Goal: Task Accomplishment & Management: Manage account settings

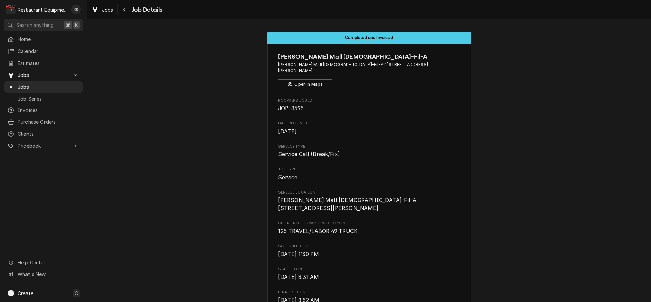
scroll to position [873, 0]
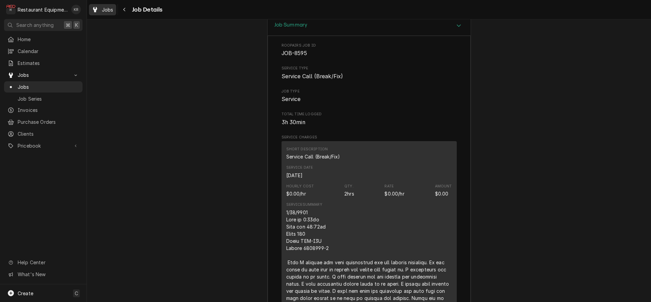
click at [105, 12] on span "Jobs" at bounding box center [108, 9] width 12 height 7
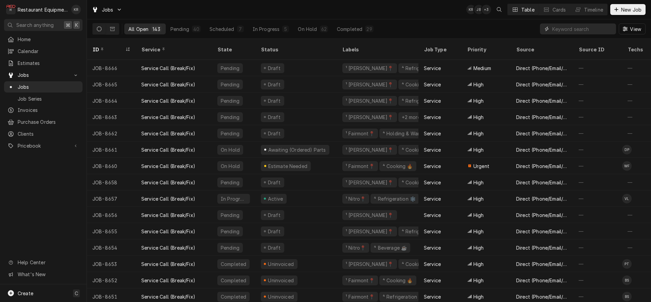
click at [605, 27] on input "Dynamic Content Wrapper" at bounding box center [582, 28] width 60 height 11
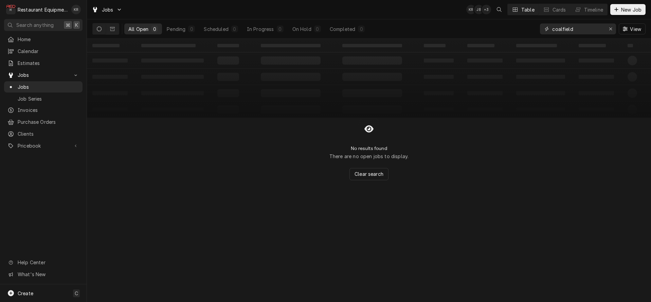
type input "coalfield"
click at [99, 31] on icon "Dynamic Content Wrapper" at bounding box center [99, 28] width 5 height 5
click at [114, 31] on button "Dynamic Content Wrapper" at bounding box center [112, 28] width 13 height 11
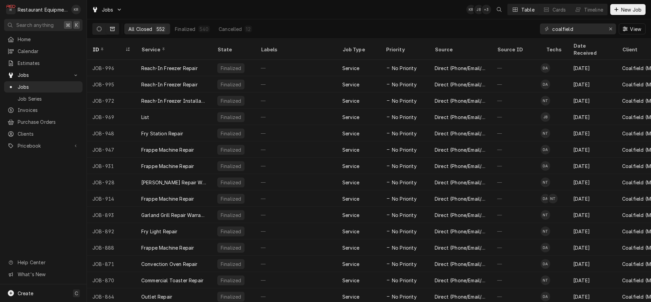
click at [103, 32] on button "Dynamic Content Wrapper" at bounding box center [99, 28] width 13 height 11
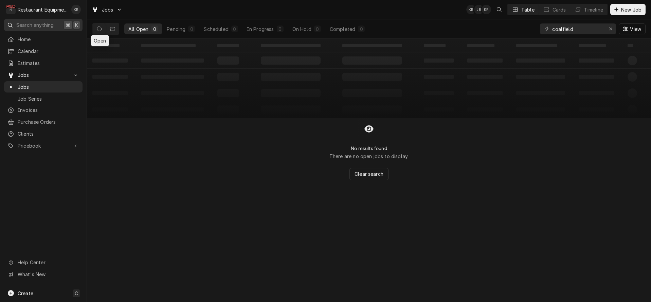
click at [111, 28] on icon "Dynamic Content Wrapper" at bounding box center [112, 29] width 5 height 4
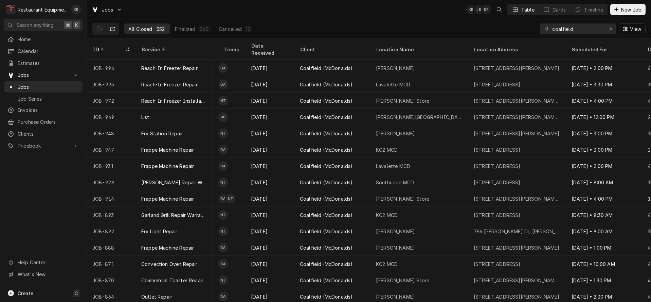
scroll to position [0, 455]
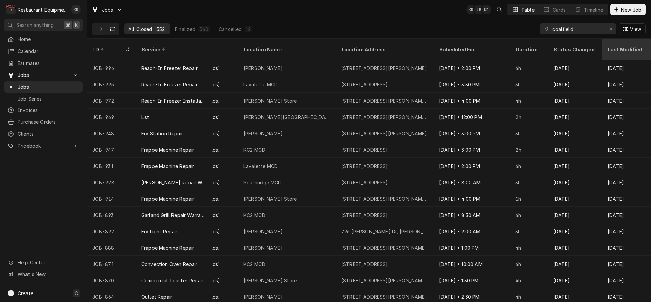
click at [613, 46] on div "Last Modified" at bounding box center [625, 49] width 37 height 7
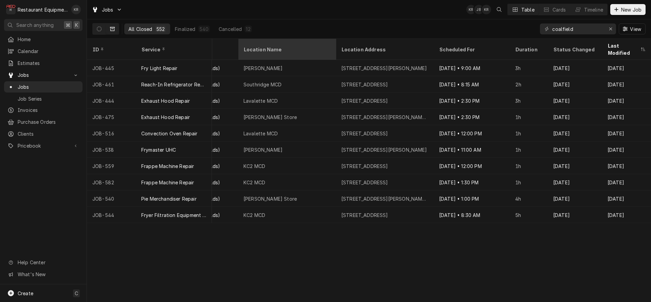
click at [611, 44] on div "Last Modified" at bounding box center [622, 49] width 31 height 14
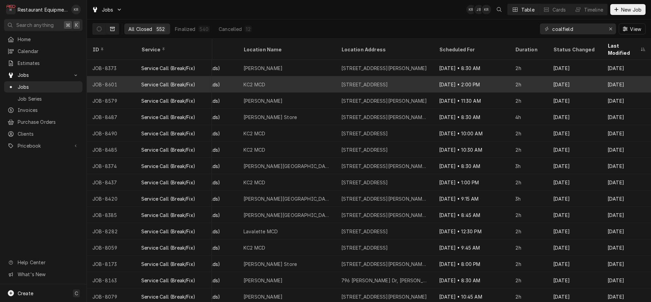
click at [342, 81] on div "3303 MacCorkle Ave SE, Charleston, WV 25304" at bounding box center [364, 84] width 47 height 7
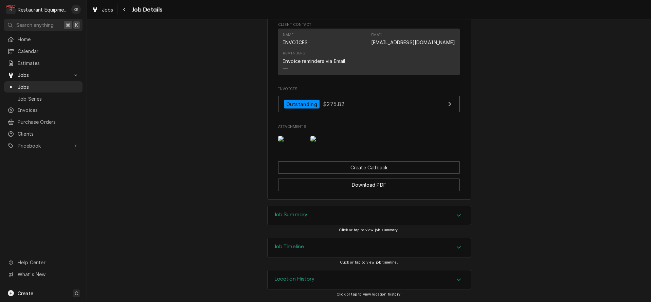
scroll to position [642, 0]
click at [298, 214] on h3 "Job Summary" at bounding box center [290, 214] width 33 height 6
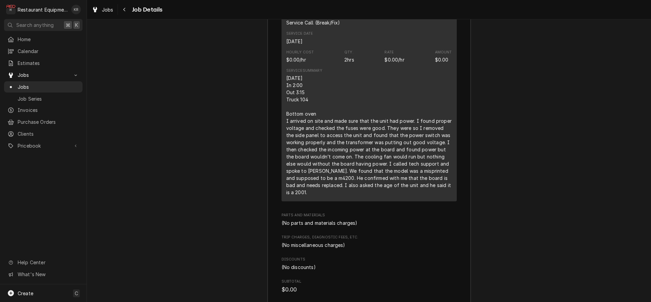
scroll to position [953, 0]
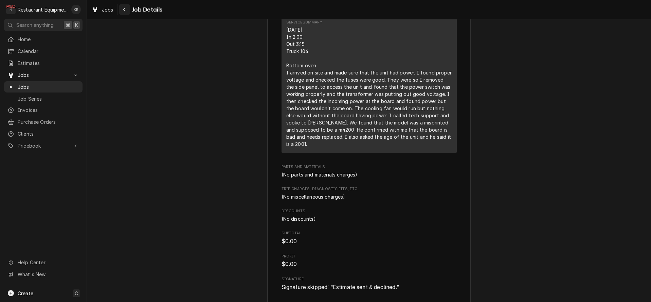
click at [127, 12] on div "Navigate back" at bounding box center [124, 9] width 7 height 7
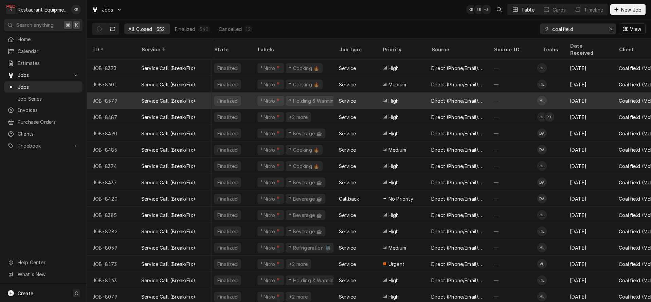
click at [471, 97] on div "Direct (Phone/Email/etc.)" at bounding box center [457, 100] width 52 height 7
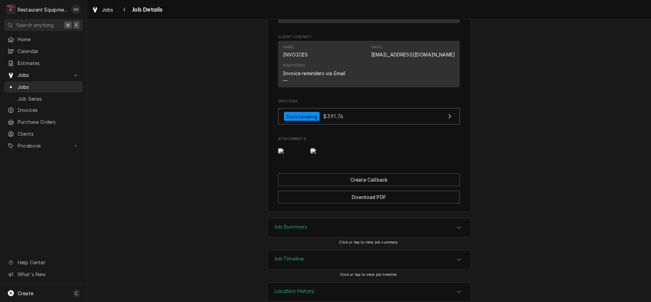
scroll to position [620, 0]
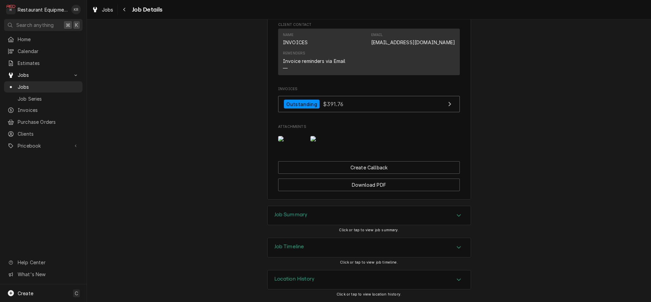
click at [303, 212] on h3 "Job Summary" at bounding box center [290, 214] width 33 height 6
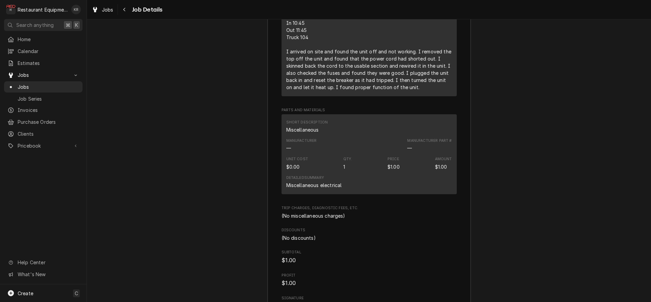
scroll to position [966, 0]
click at [108, 12] on span "Jobs" at bounding box center [108, 9] width 12 height 7
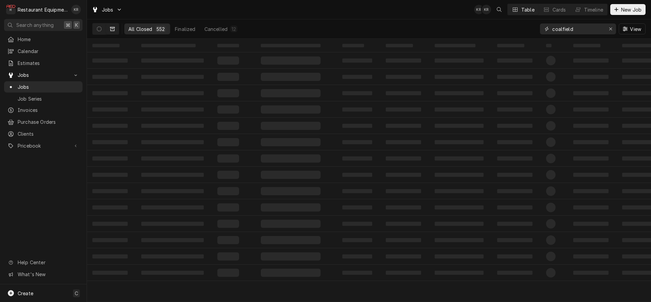
drag, startPoint x: 551, startPoint y: 26, endPoint x: 524, endPoint y: 24, distance: 27.6
click at [552, 24] on input "coalfield" at bounding box center [577, 28] width 51 height 11
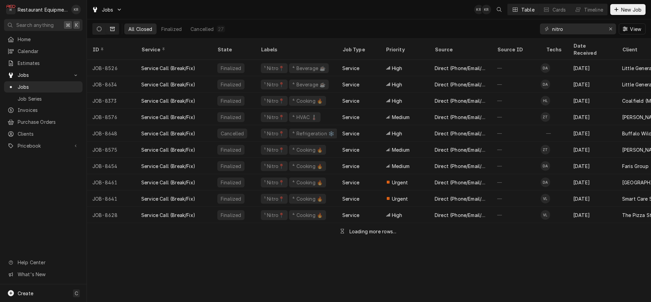
click at [99, 25] on button "Dynamic Content Wrapper" at bounding box center [99, 28] width 13 height 11
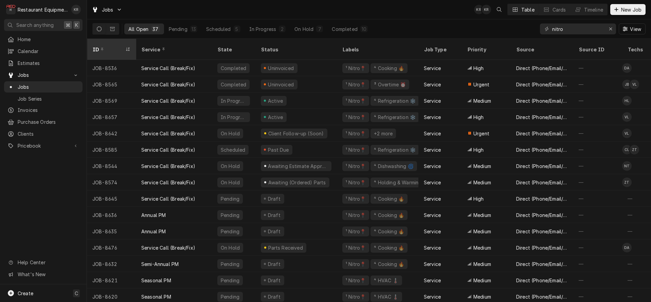
click at [97, 46] on div "ID" at bounding box center [107, 49] width 31 height 7
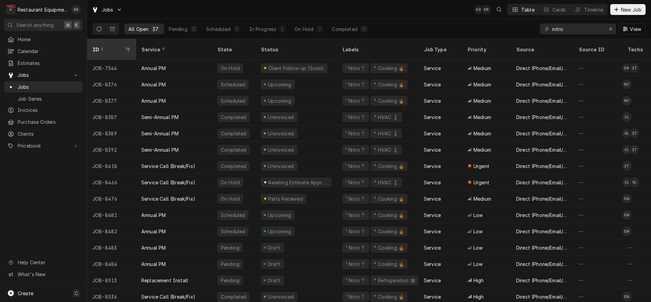
click at [98, 46] on div "ID" at bounding box center [107, 49] width 31 height 7
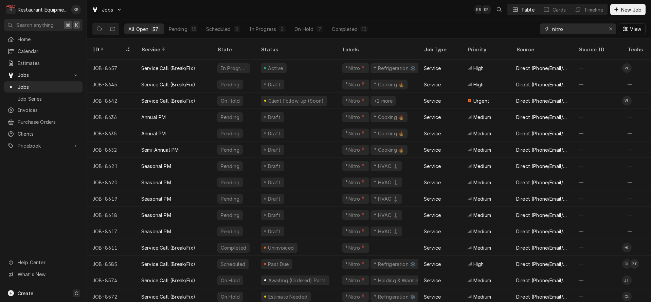
drag, startPoint x: 571, startPoint y: 30, endPoint x: 505, endPoint y: 28, distance: 66.2
click at [552, 28] on input "nitro" at bounding box center [577, 28] width 51 height 11
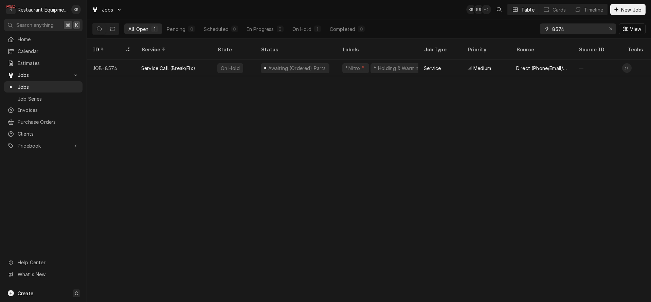
drag, startPoint x: 573, startPoint y: 30, endPoint x: 564, endPoint y: 28, distance: 9.7
click at [568, 28] on input "8574" at bounding box center [577, 28] width 51 height 11
drag, startPoint x: 564, startPoint y: 28, endPoint x: 518, endPoint y: 27, distance: 45.8
click at [552, 27] on input "8574" at bounding box center [577, 28] width 51 height 11
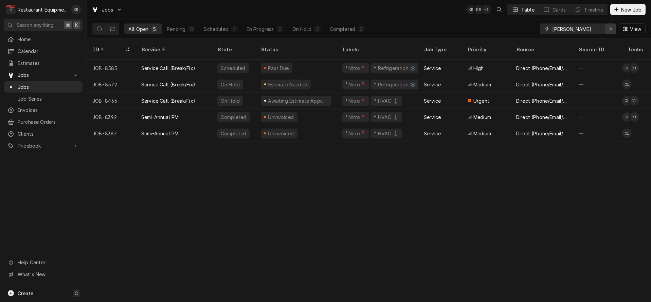
type input "cole"
click at [607, 29] on div "Erase input" at bounding box center [610, 28] width 7 height 7
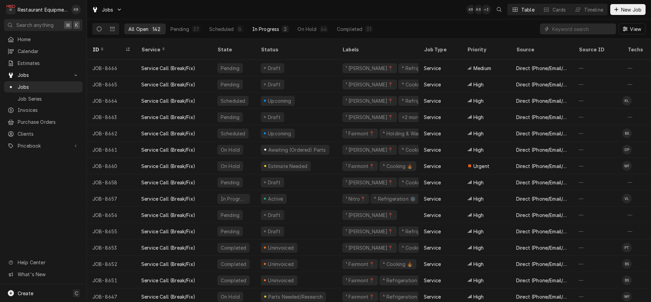
click at [265, 30] on div "In Progress" at bounding box center [265, 28] width 27 height 7
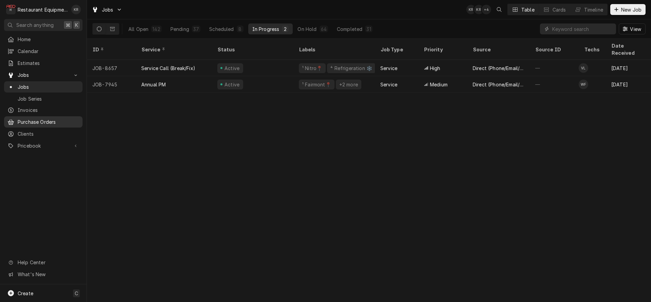
click at [133, 31] on div "All Open" at bounding box center [138, 28] width 20 height 7
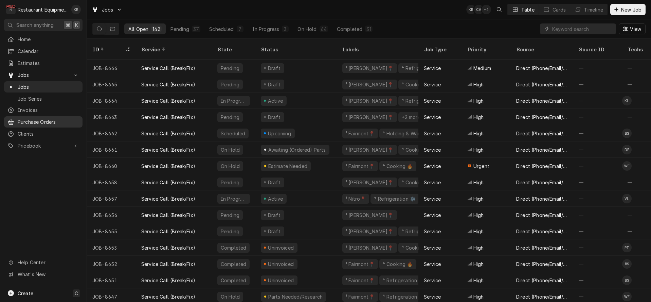
click at [34, 119] on span "Purchase Orders" at bounding box center [48, 121] width 61 height 7
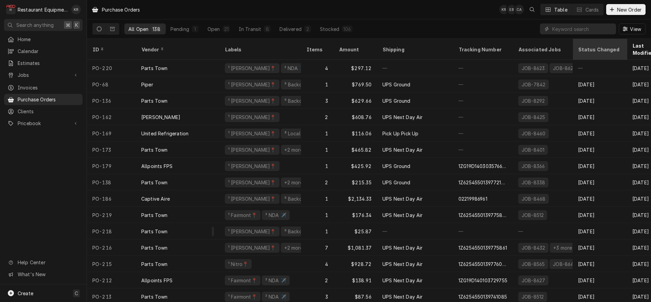
scroll to position [0, 115]
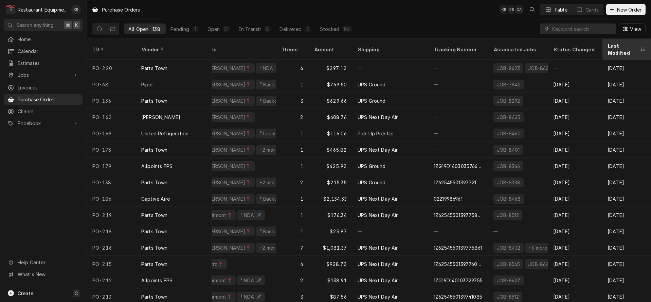
click at [618, 45] on div "Last Modified" at bounding box center [622, 49] width 31 height 14
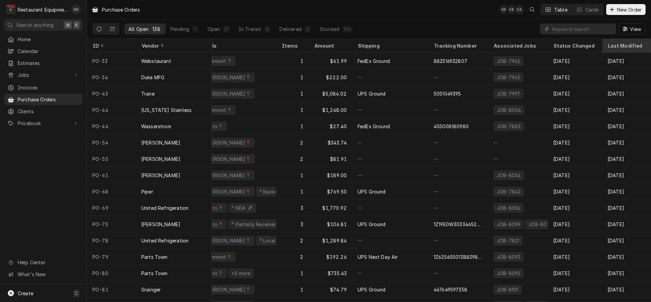
click at [618, 45] on div "Last Modified" at bounding box center [625, 45] width 37 height 7
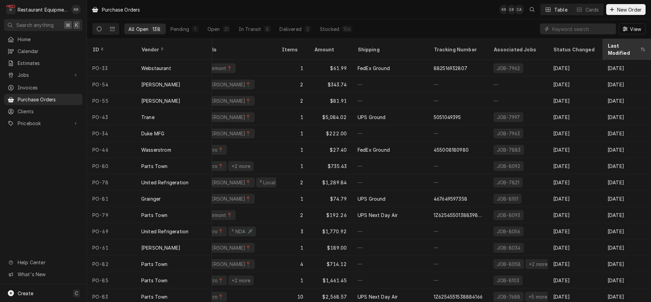
click at [618, 46] on div "Last Modified" at bounding box center [622, 49] width 31 height 14
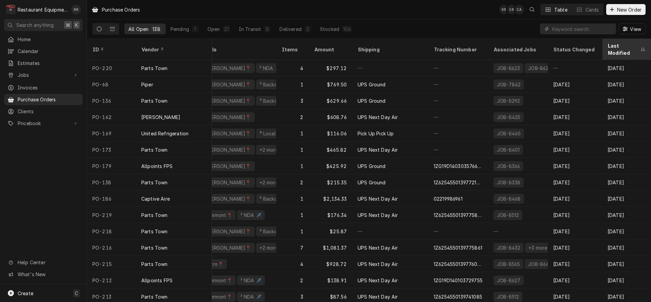
click at [616, 46] on div "Last Modified" at bounding box center [622, 49] width 31 height 14
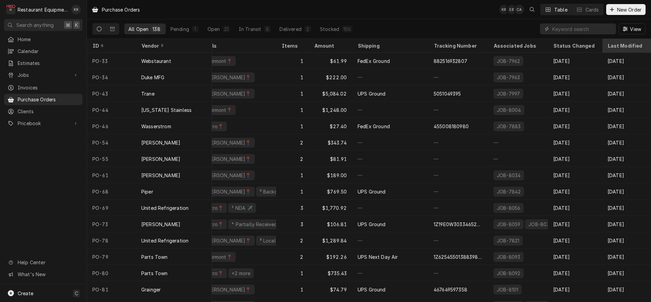
click at [616, 46] on div "Last Modified" at bounding box center [625, 45] width 37 height 7
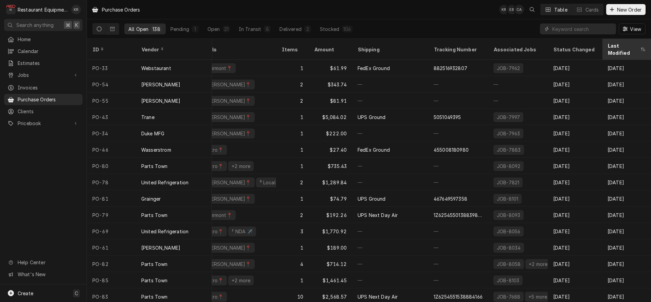
click at [616, 46] on div "Last Modified" at bounding box center [622, 49] width 31 height 14
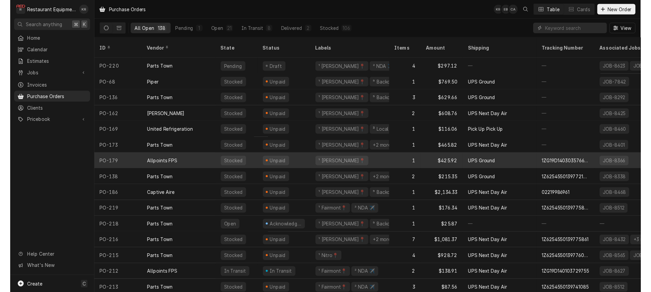
scroll to position [0, 0]
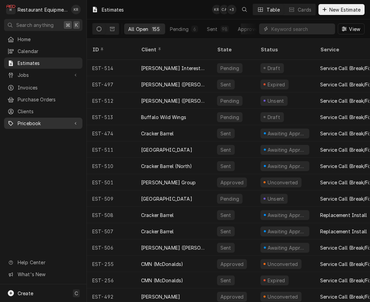
click at [40, 120] on span "Pricebook" at bounding box center [43, 123] width 51 height 7
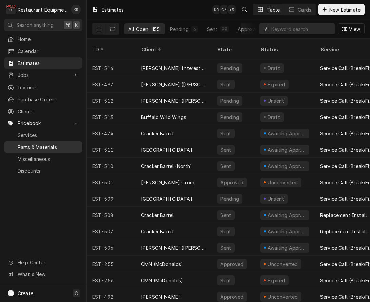
drag, startPoint x: 48, startPoint y: 146, endPoint x: 58, endPoint y: 141, distance: 11.4
click at [48, 145] on span "Parts & Materials" at bounding box center [48, 146] width 61 height 7
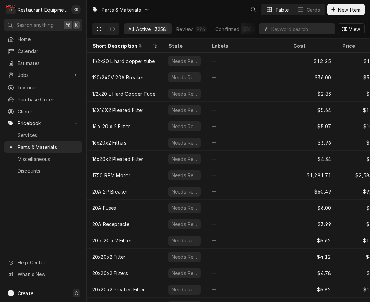
click at [307, 31] on input "Dynamic Content Wrapper" at bounding box center [302, 28] width 60 height 11
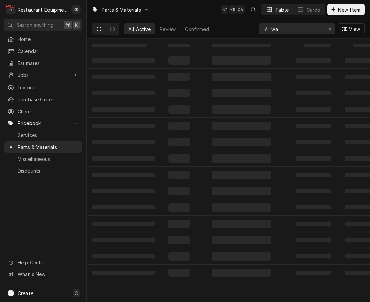
type input "w"
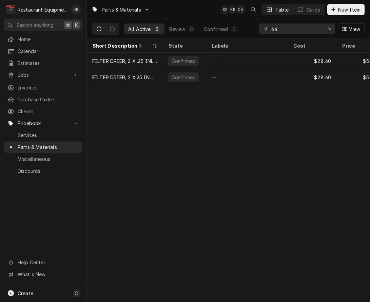
type input "6"
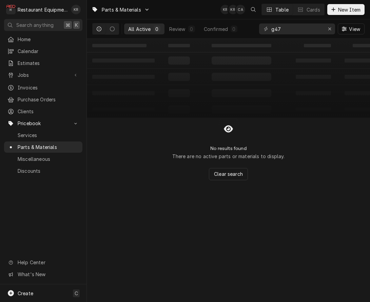
type input "g47"
click at [330, 30] on icon "Erase input" at bounding box center [330, 28] width 4 height 5
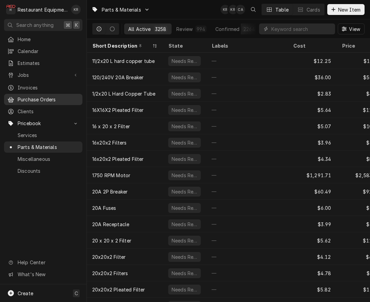
click at [45, 96] on span "Purchase Orders" at bounding box center [48, 99] width 61 height 7
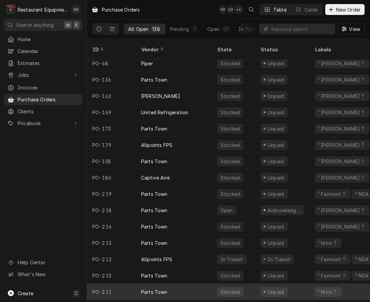
scroll to position [22, 0]
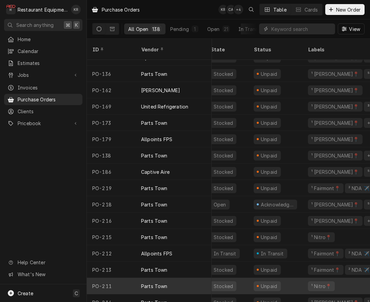
click at [183, 278] on div "Parts Town" at bounding box center [174, 285] width 76 height 16
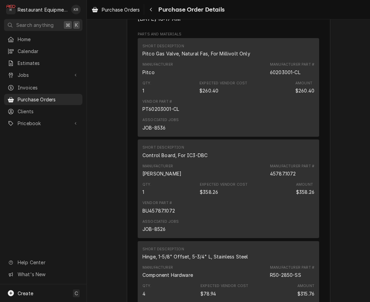
scroll to position [432, 0]
click at [113, 13] on div "Purchase Orders" at bounding box center [115, 9] width 51 height 8
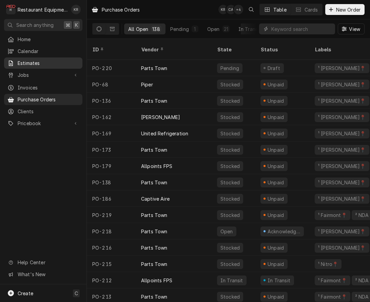
click at [34, 61] on span "Estimates" at bounding box center [48, 62] width 61 height 7
